Goal: Find specific page/section: Find specific page/section

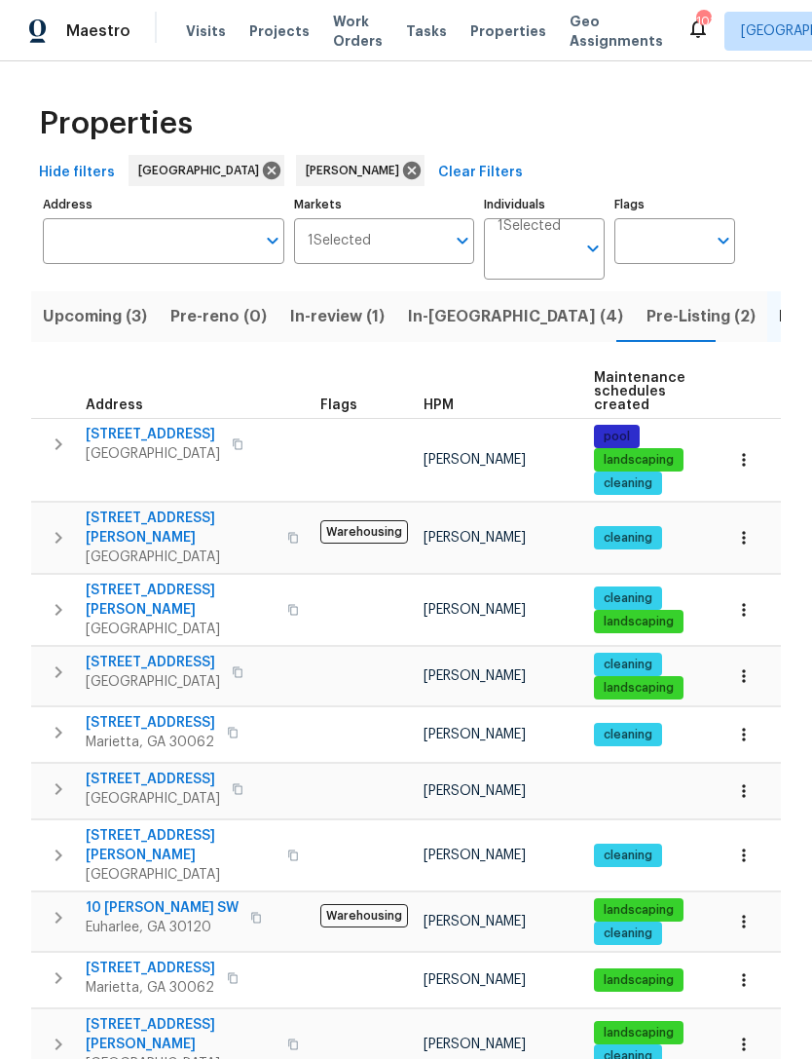
click at [357, 318] on span "In-review (1)" at bounding box center [337, 316] width 94 height 27
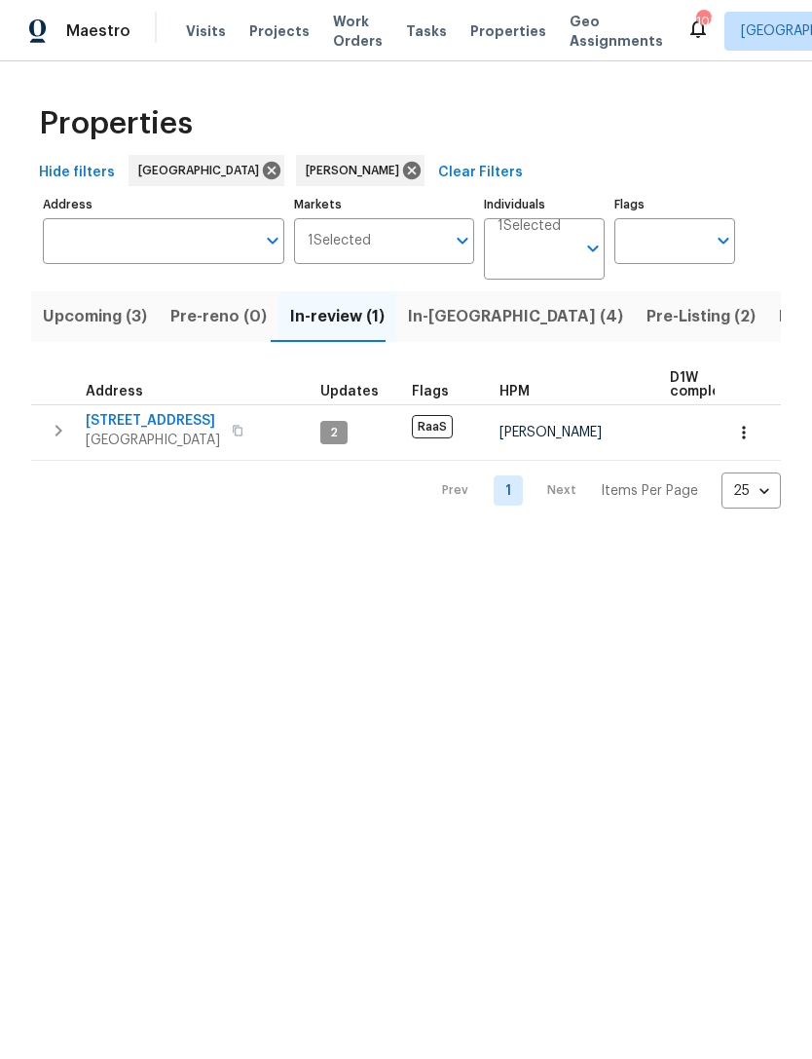
click at [181, 424] on span "5160 Legendary Ln" at bounding box center [153, 420] width 134 height 19
click at [465, 321] on span "In-reno (4)" at bounding box center [515, 316] width 215 height 27
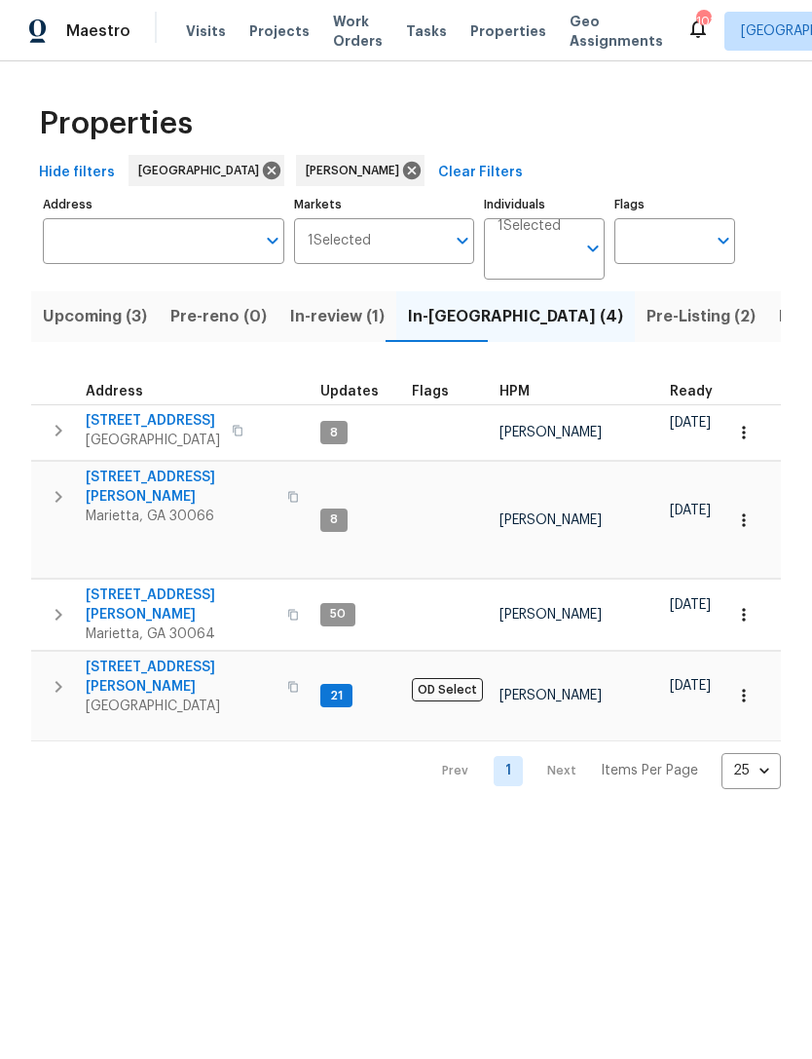
scroll to position [0, -2]
click at [647, 321] on span "Pre-Listing (2)" at bounding box center [701, 316] width 109 height 27
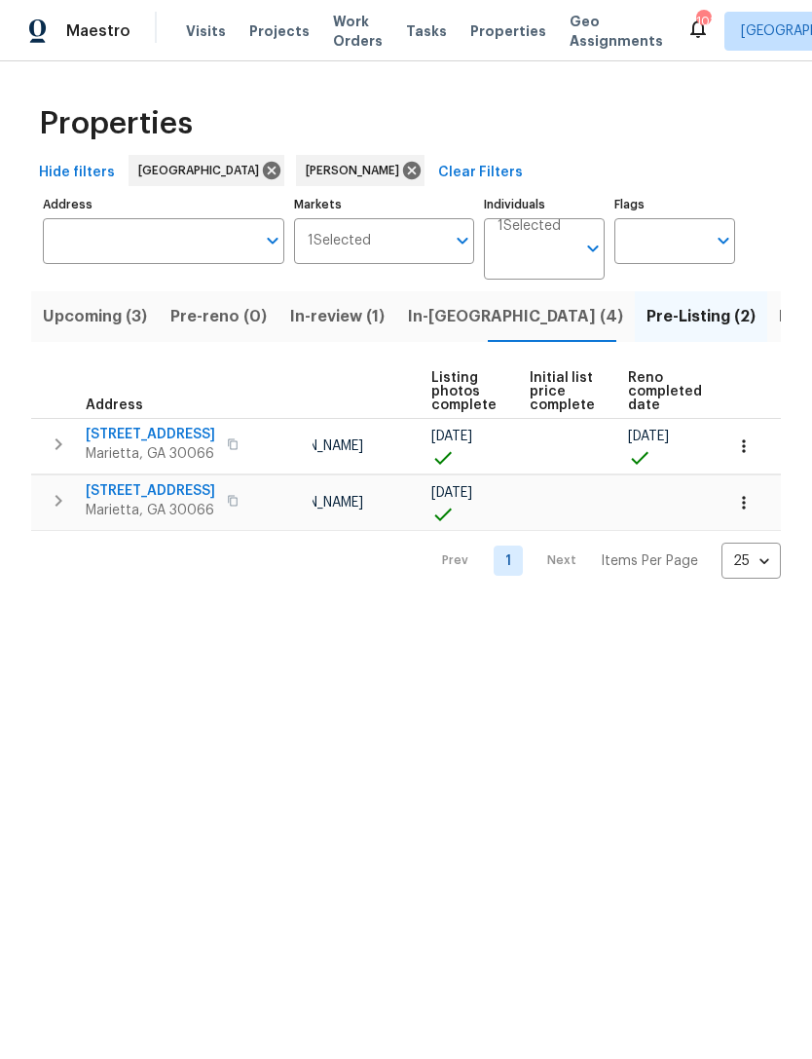
scroll to position [0, 130]
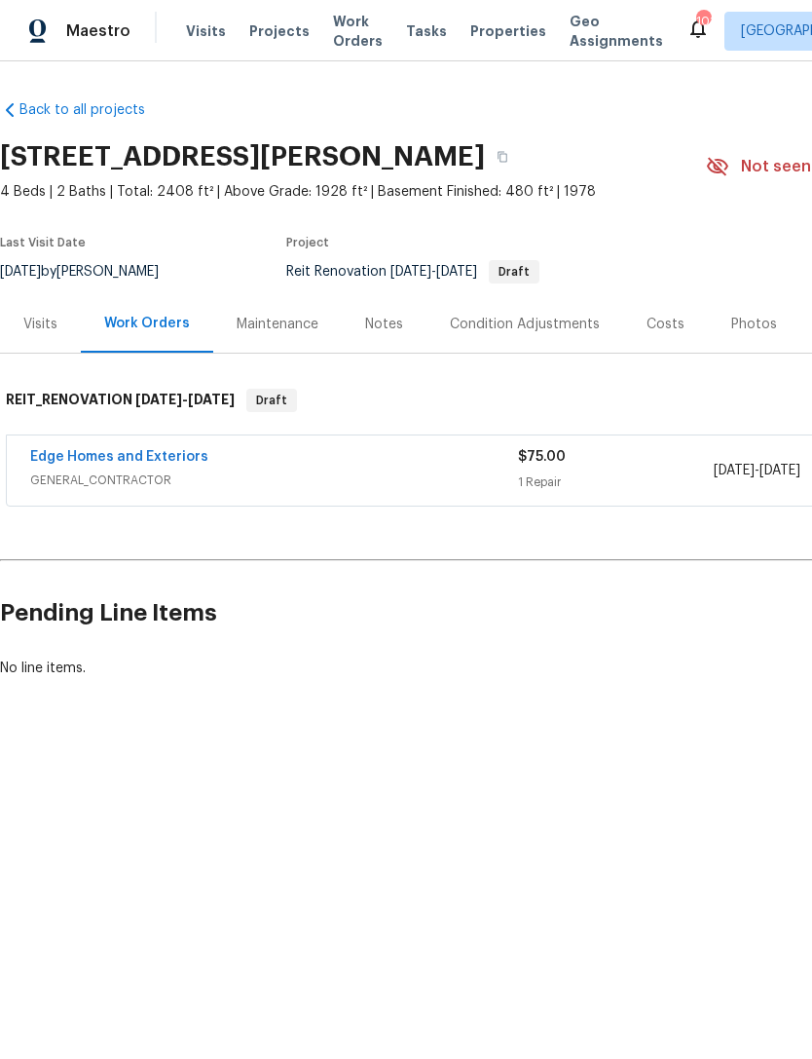
click at [78, 462] on link "Edge Homes and Exteriors" at bounding box center [119, 457] width 178 height 14
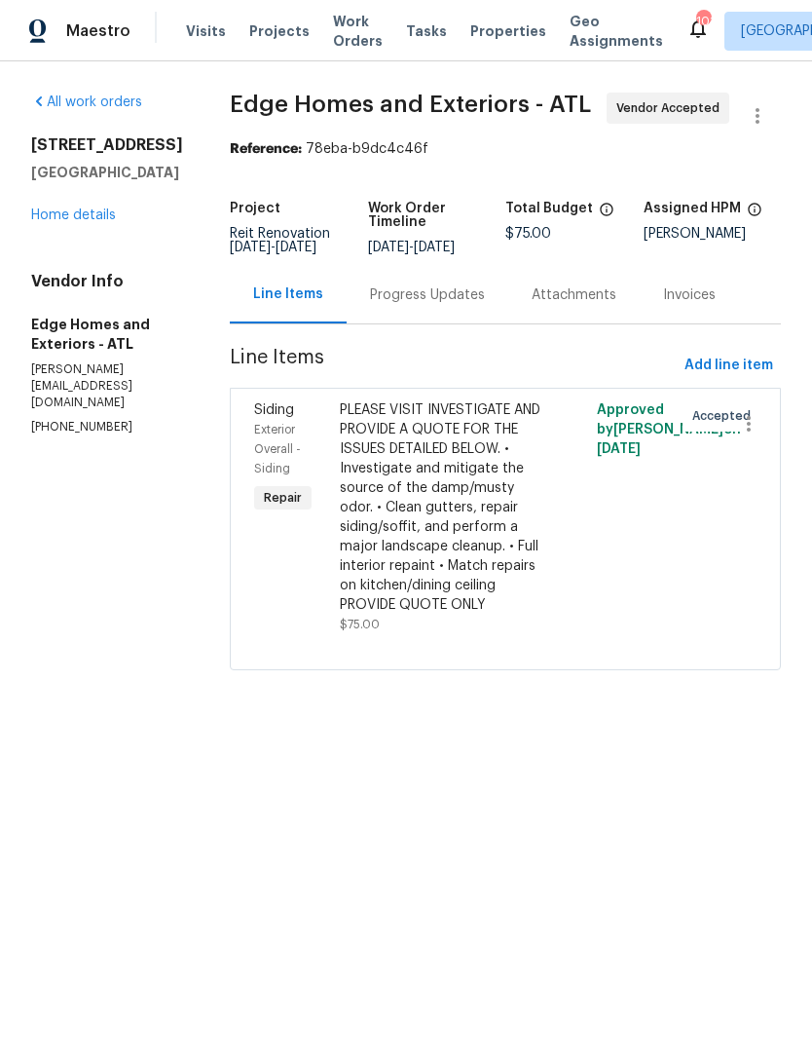
click at [393, 282] on div "Progress Updates" at bounding box center [428, 294] width 162 height 57
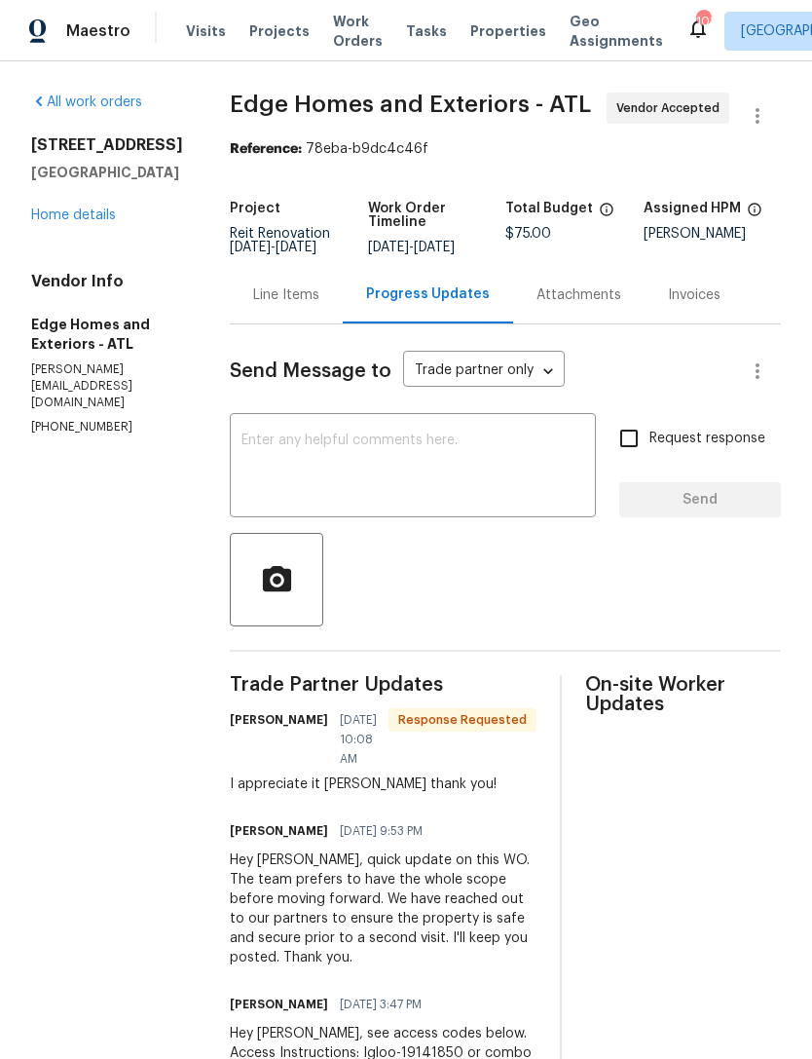
click at [429, 452] on textarea at bounding box center [413, 467] width 343 height 68
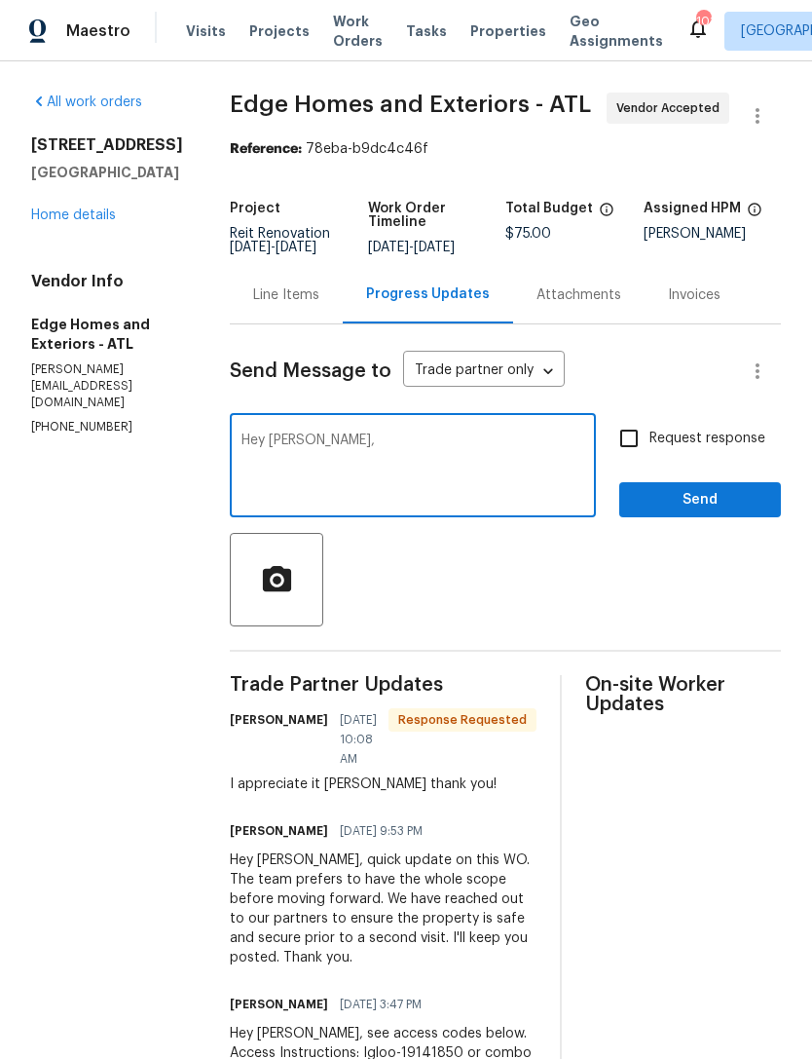
type textarea "Hey Cody,"
click at [61, 222] on link "Home details" at bounding box center [73, 215] width 85 height 14
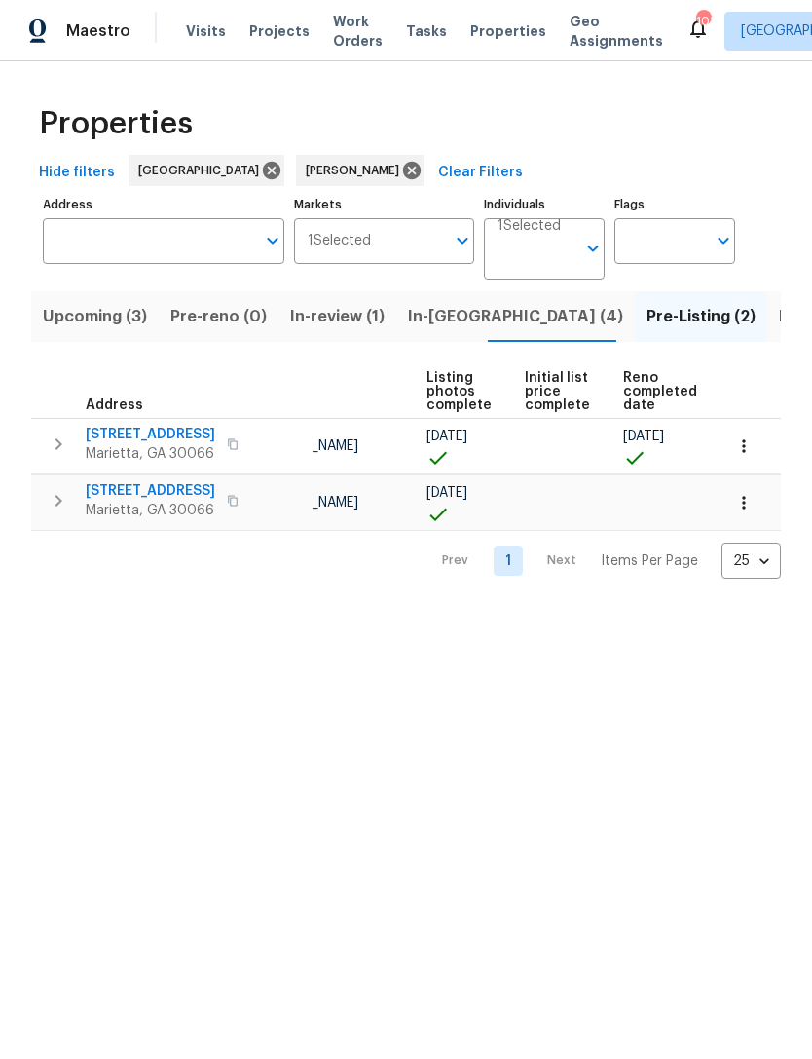
scroll to position [0, 131]
click at [779, 320] on span "Listed (12)" at bounding box center [819, 316] width 80 height 27
